Goal: Find contact information: Find contact information

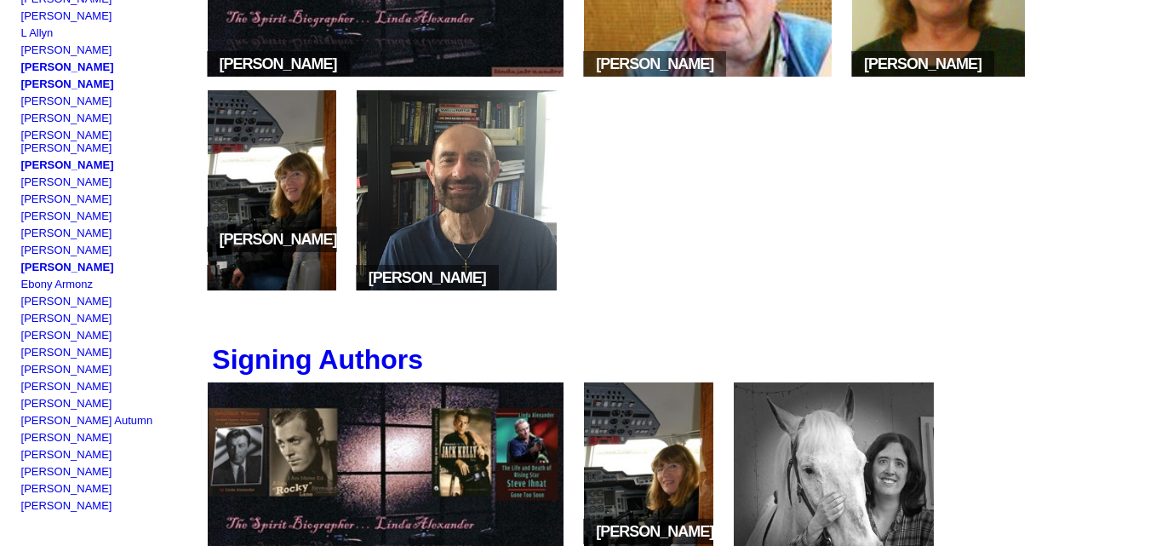
scroll to position [835, 0]
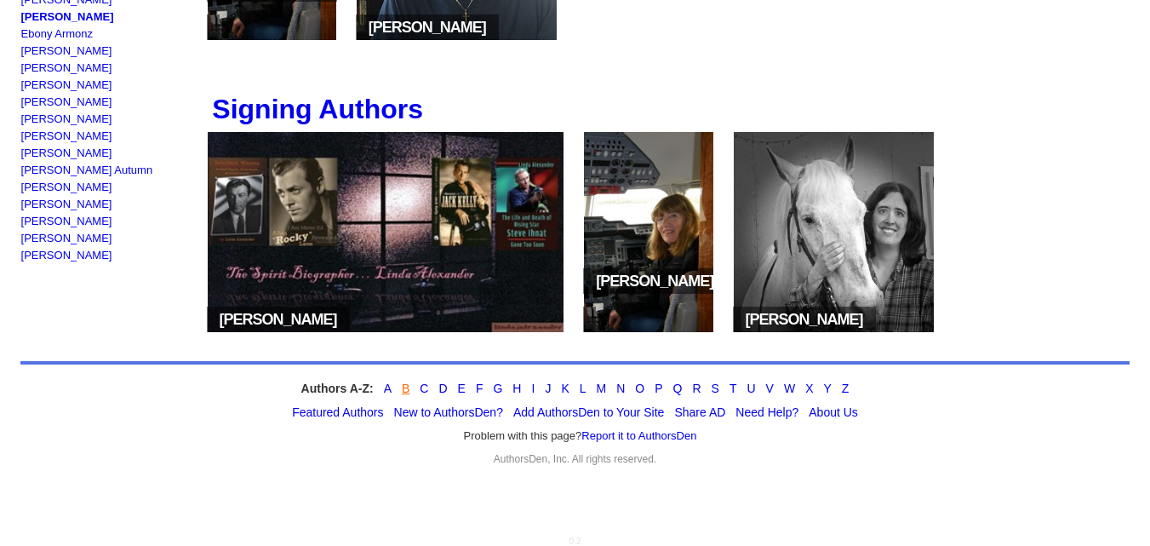
click at [404, 384] on link "B" at bounding box center [406, 388] width 8 height 14
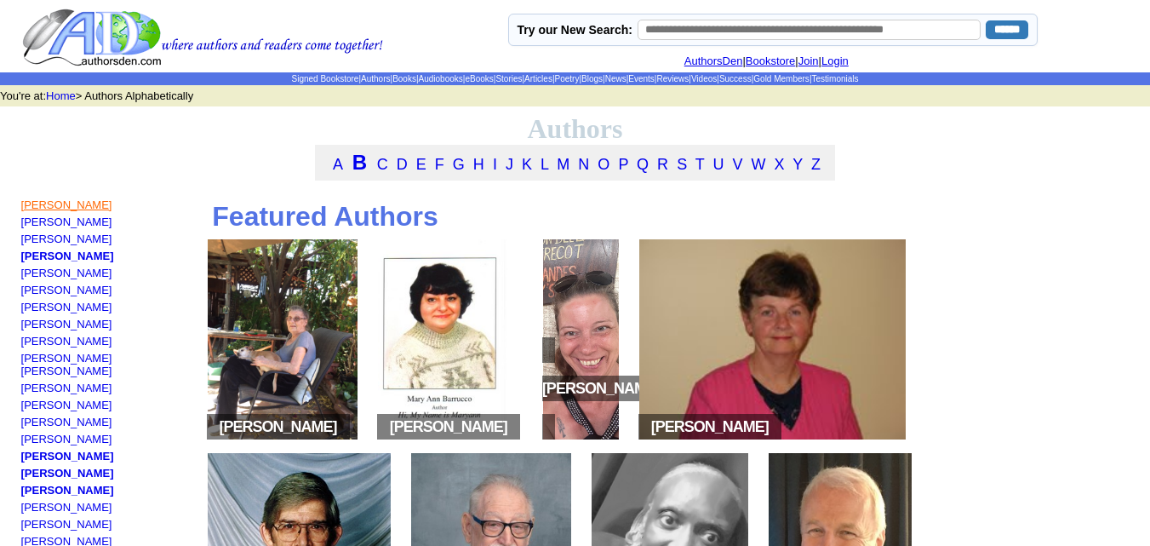
click at [40, 211] on link "Michelle Bader" at bounding box center [66, 204] width 91 height 13
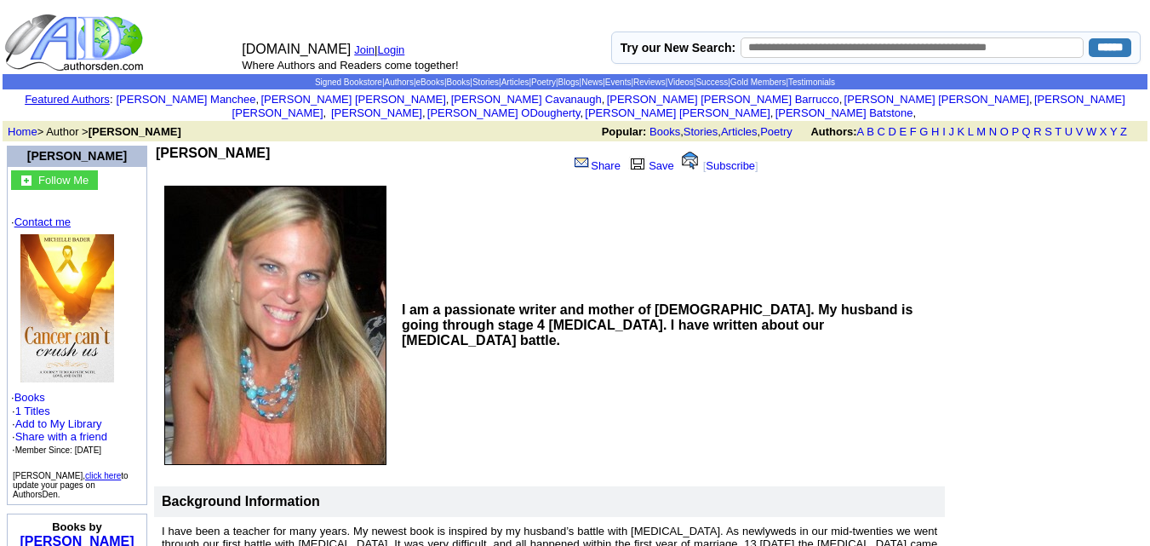
click at [54, 215] on link "Contact me" at bounding box center [42, 221] width 56 height 13
